Goal: Task Accomplishment & Management: Complete application form

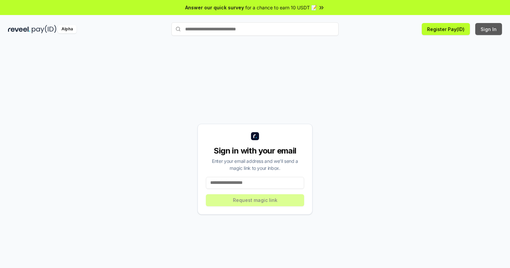
click at [489, 29] on button "Sign In" at bounding box center [488, 29] width 27 height 12
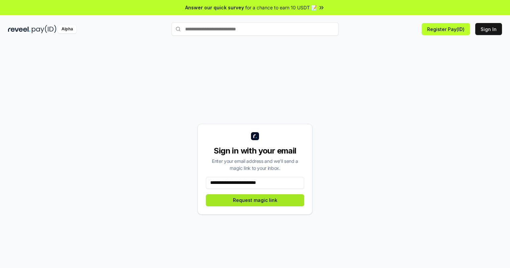
type input "**********"
click at [255, 200] on button "Request magic link" at bounding box center [255, 200] width 98 height 12
